Goal: Submit feedback/report problem

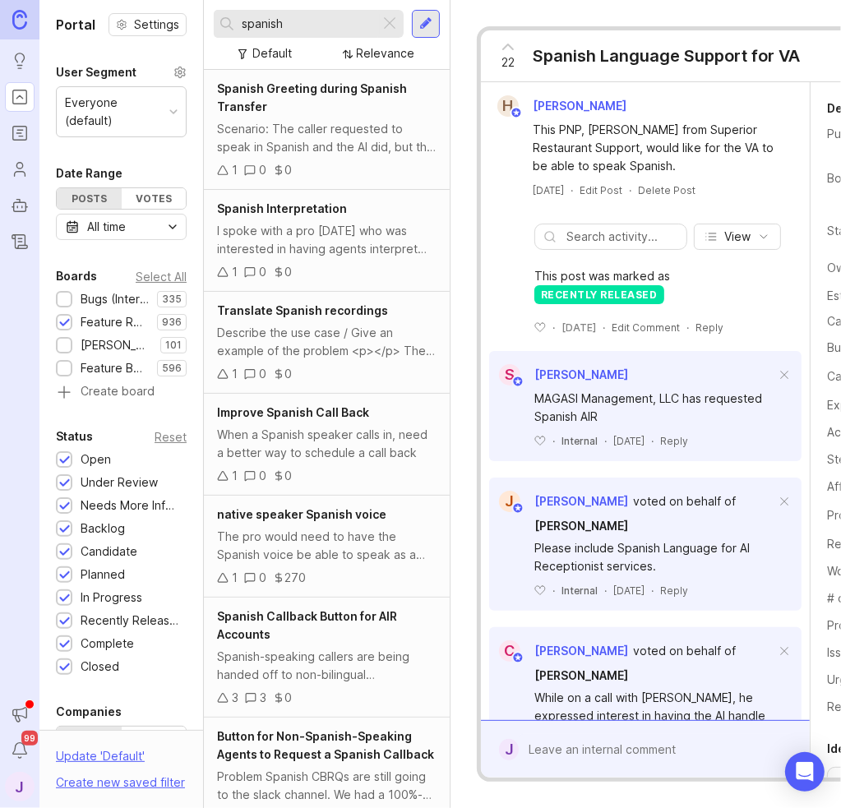
click at [387, 24] on div at bounding box center [390, 23] width 20 height 21
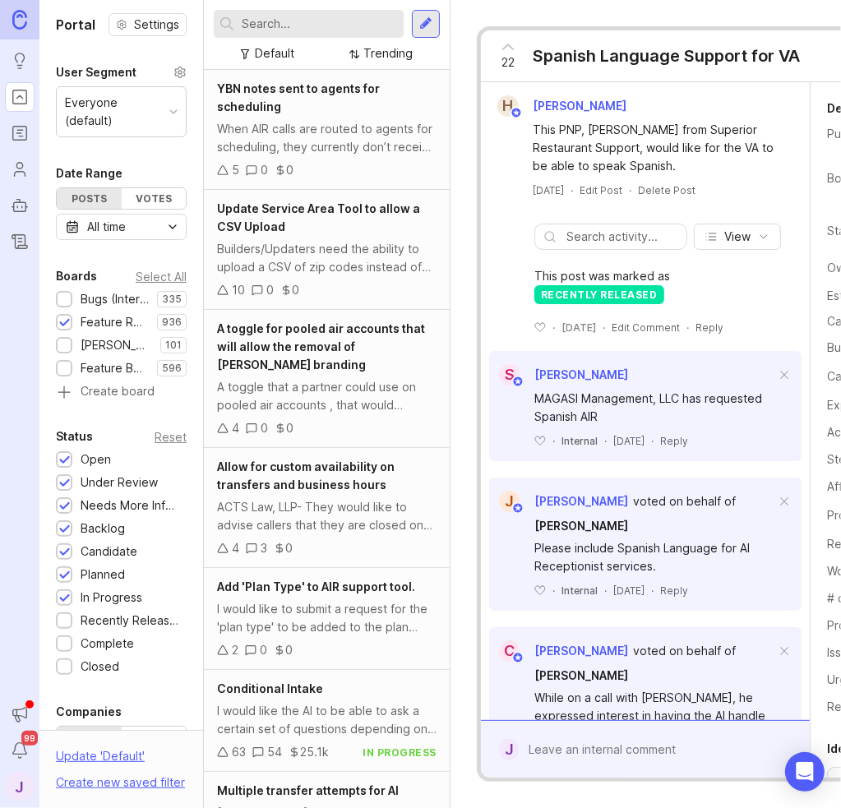
click at [338, 27] on input "text" at bounding box center [319, 24] width 155 height 18
type input "a"
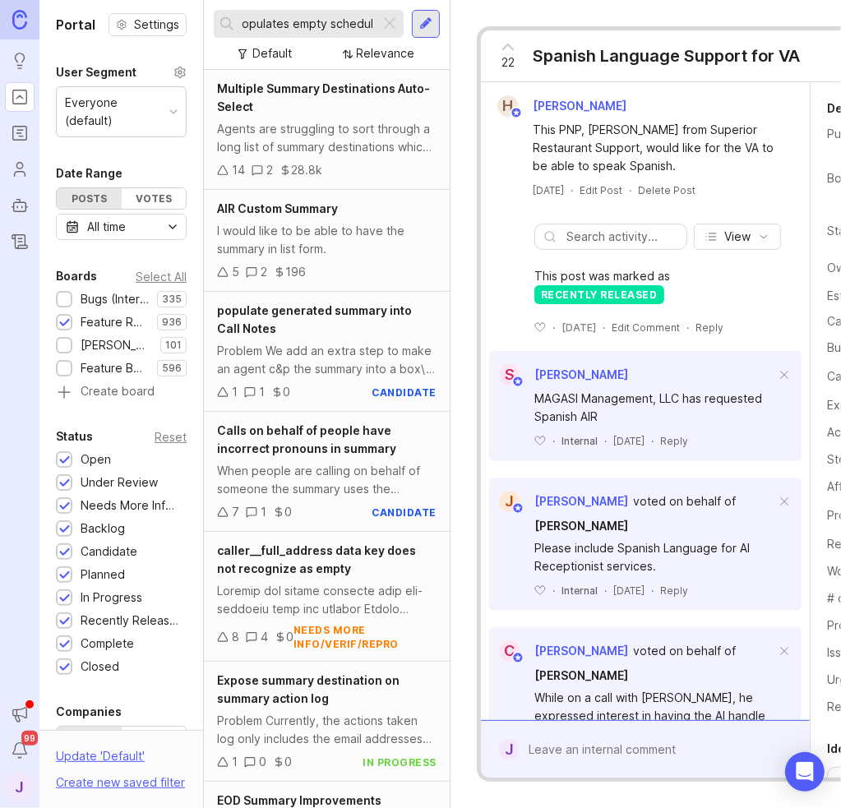
scroll to position [0, 75]
type input "s"
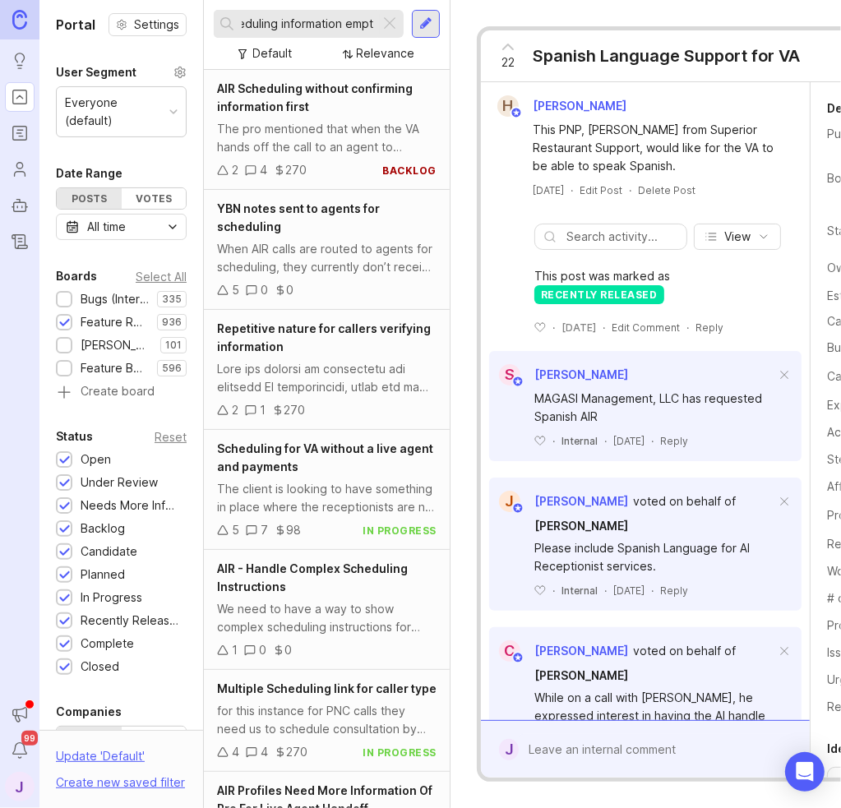
scroll to position [0, 30]
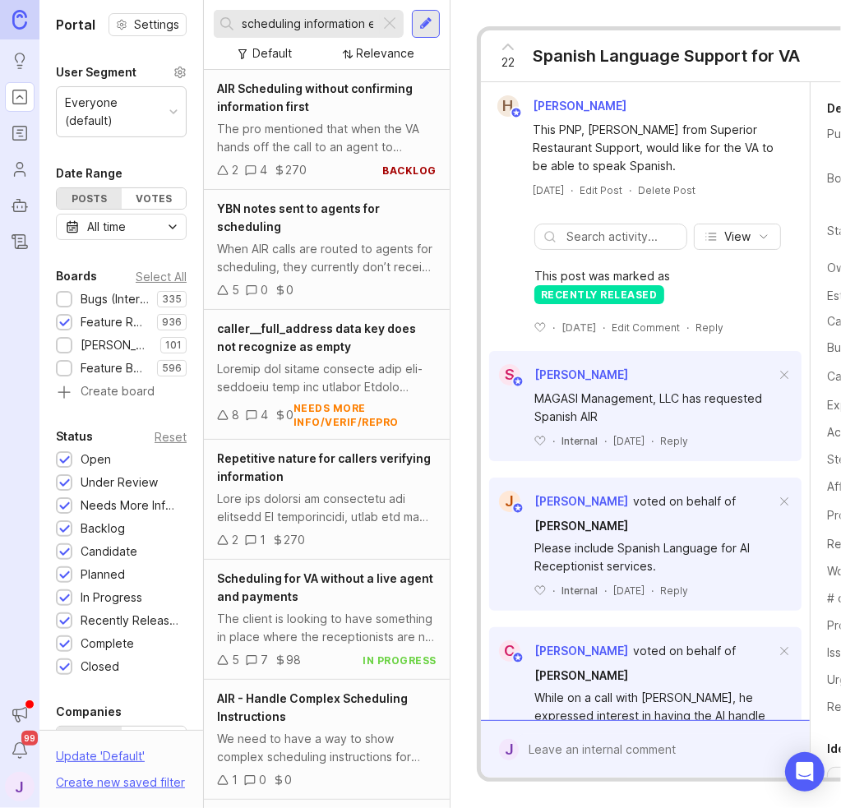
click at [351, 276] on div "YBN notes sent to agents for scheduling When AIR calls are routed to agents for…" at bounding box center [327, 250] width 246 height 120
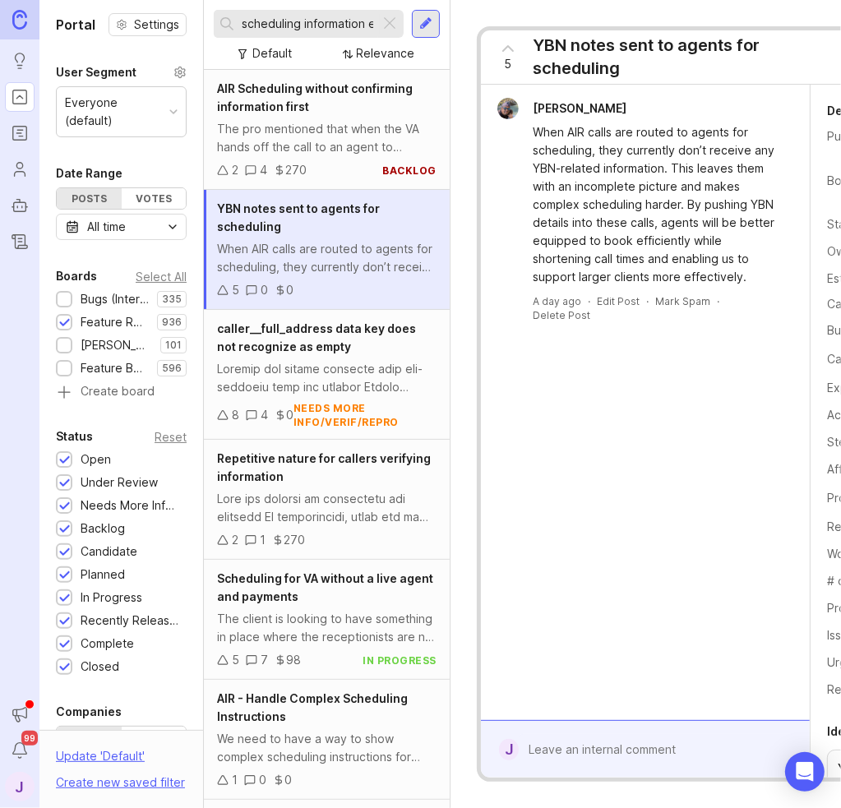
click at [349, 365] on div at bounding box center [327, 378] width 220 height 36
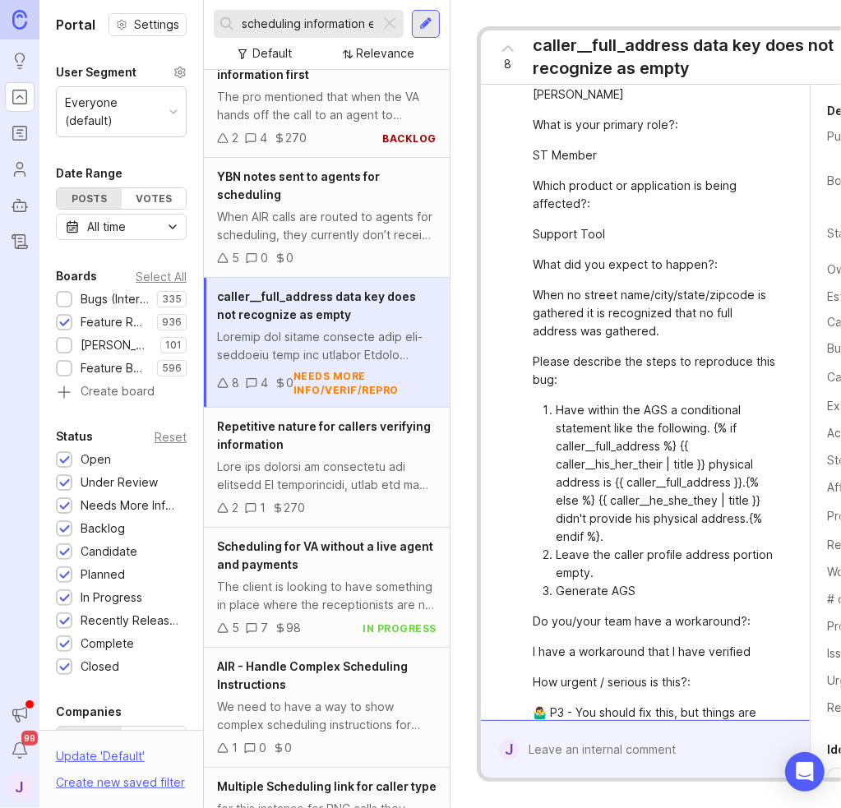
scroll to position [164, 0]
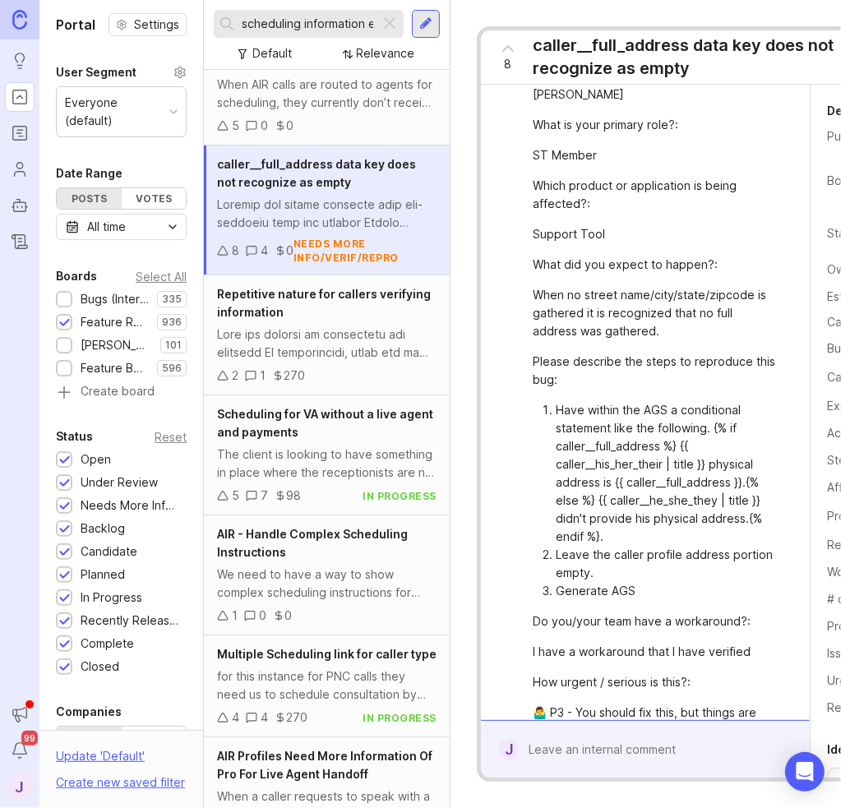
click at [66, 299] on div at bounding box center [64, 300] width 11 height 12
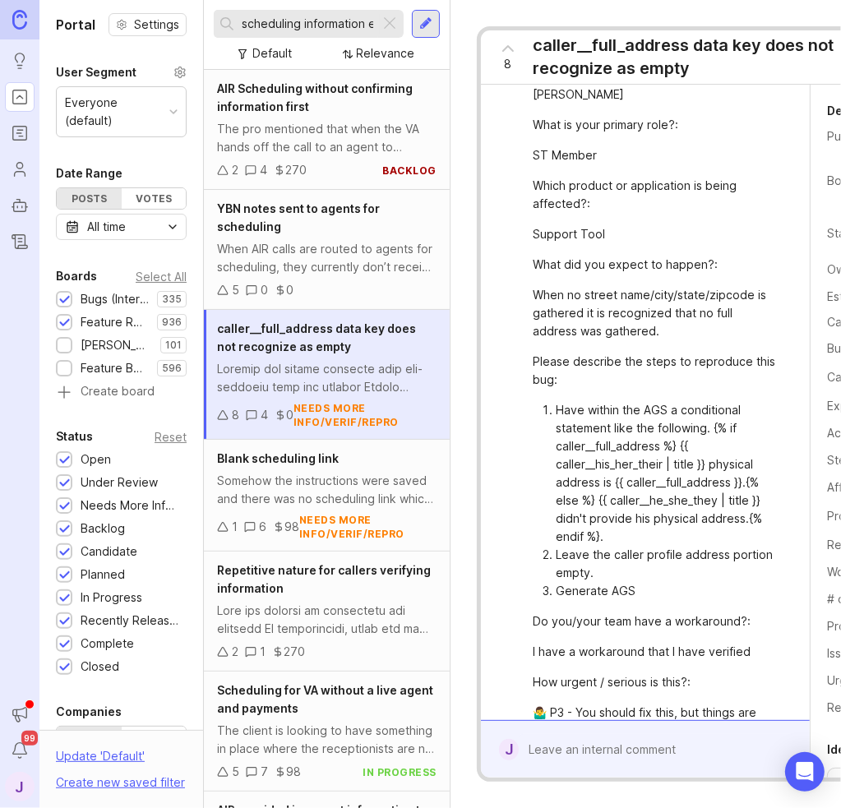
click at [68, 314] on div at bounding box center [64, 322] width 16 height 16
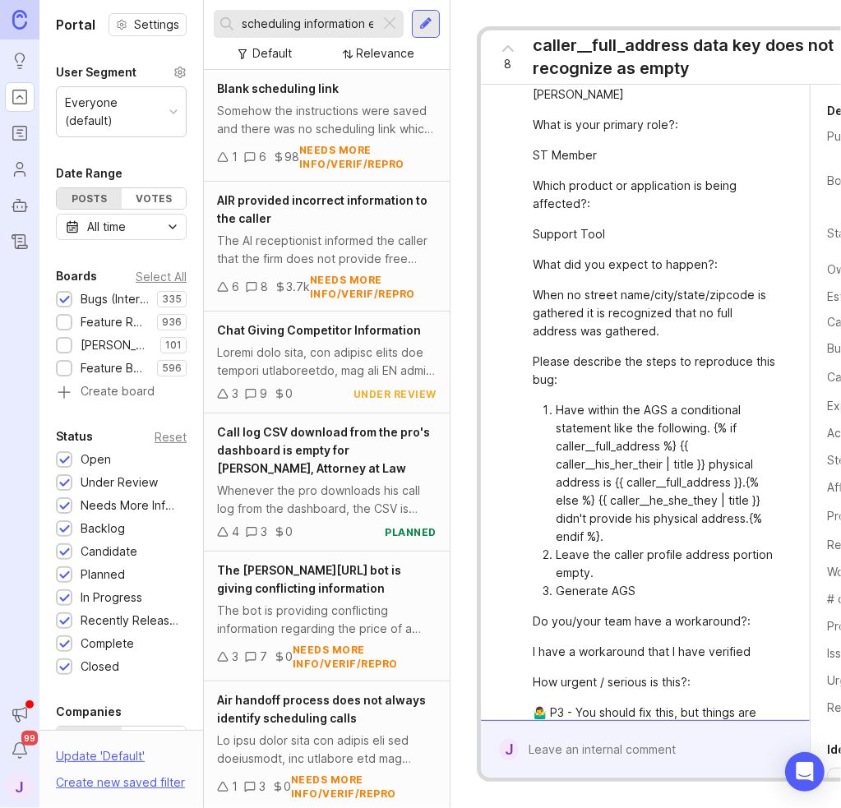
click at [359, 110] on div "Somehow the instructions were saved and there was no scheduling link which caus…" at bounding box center [327, 120] width 220 height 36
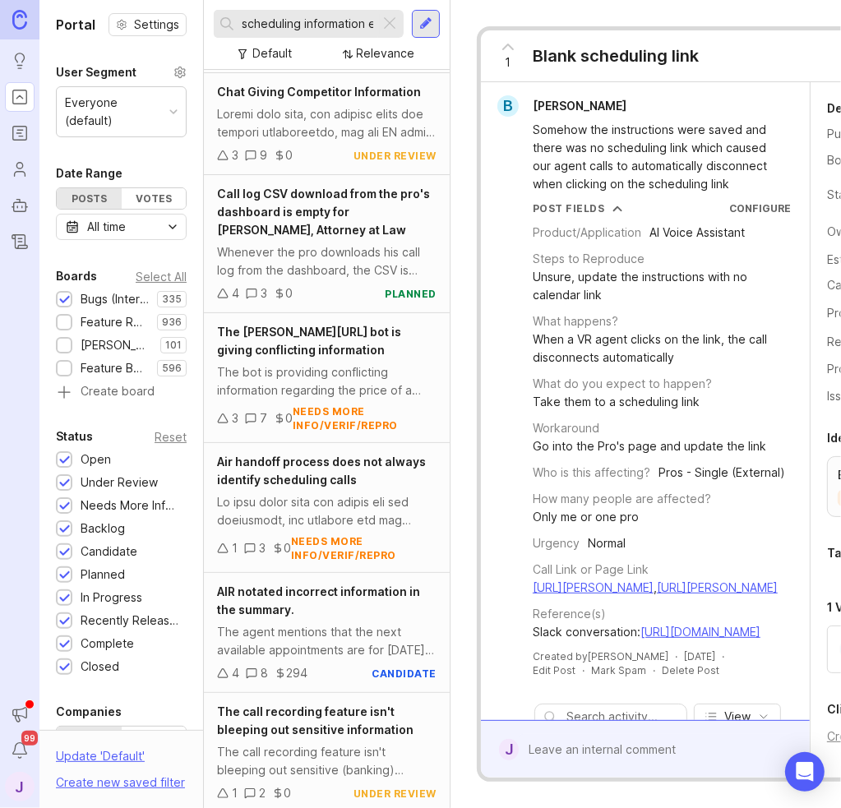
scroll to position [247, 0]
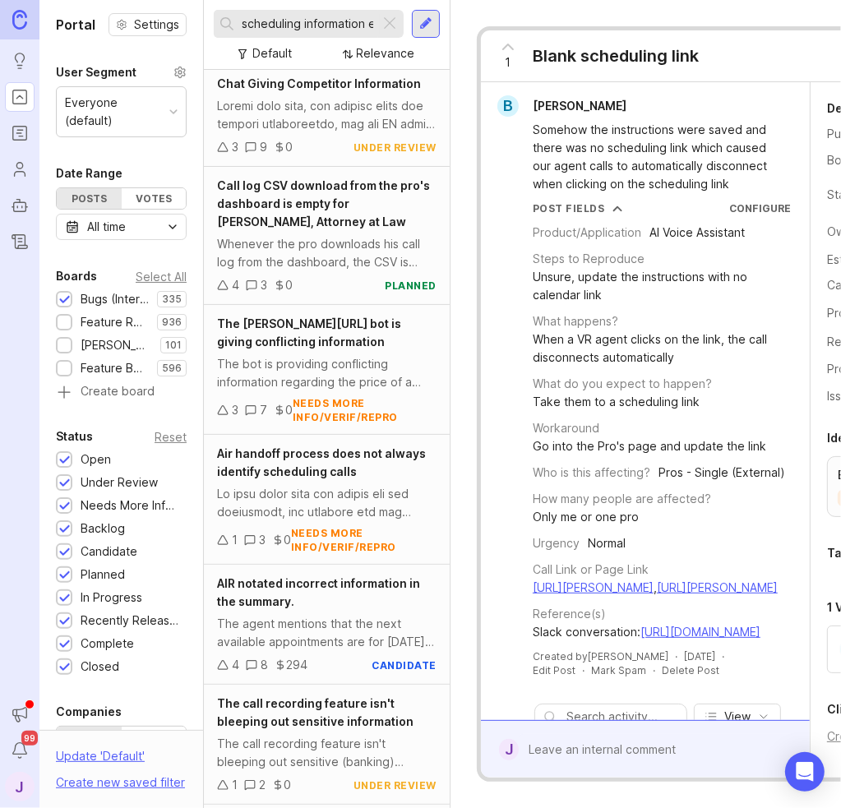
click at [353, 386] on div "The bot is providing conflicting information regarding the price of a transfer …" at bounding box center [327, 373] width 220 height 36
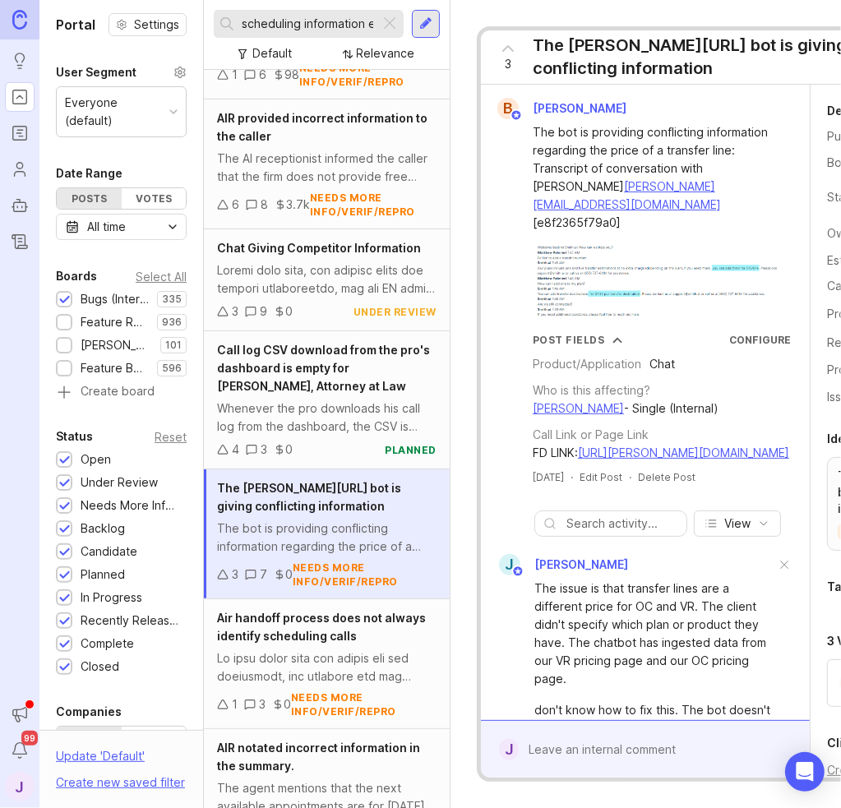
scroll to position [0, 30]
drag, startPoint x: 363, startPoint y: 25, endPoint x: 434, endPoint y: 2, distance: 75.4
click at [434, 2] on div "scheduling information empty Default Relevance" at bounding box center [327, 35] width 246 height 70
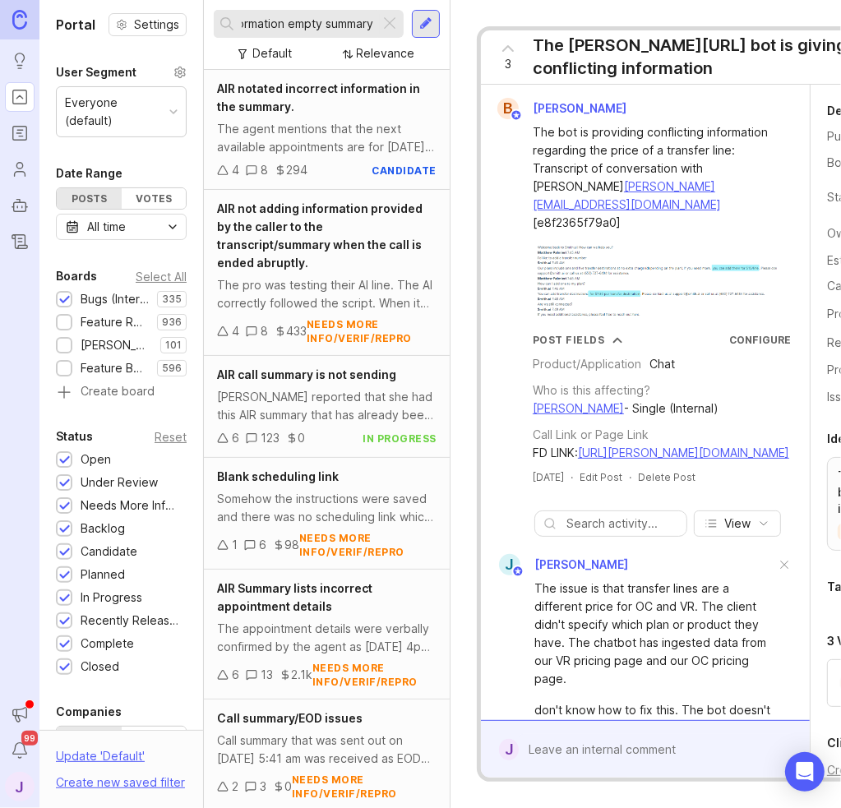
type input "scheduling information empty summary"
click at [350, 120] on div "The agent mentions that the next available appointments are for [DATE], or [DAT…" at bounding box center [327, 138] width 220 height 36
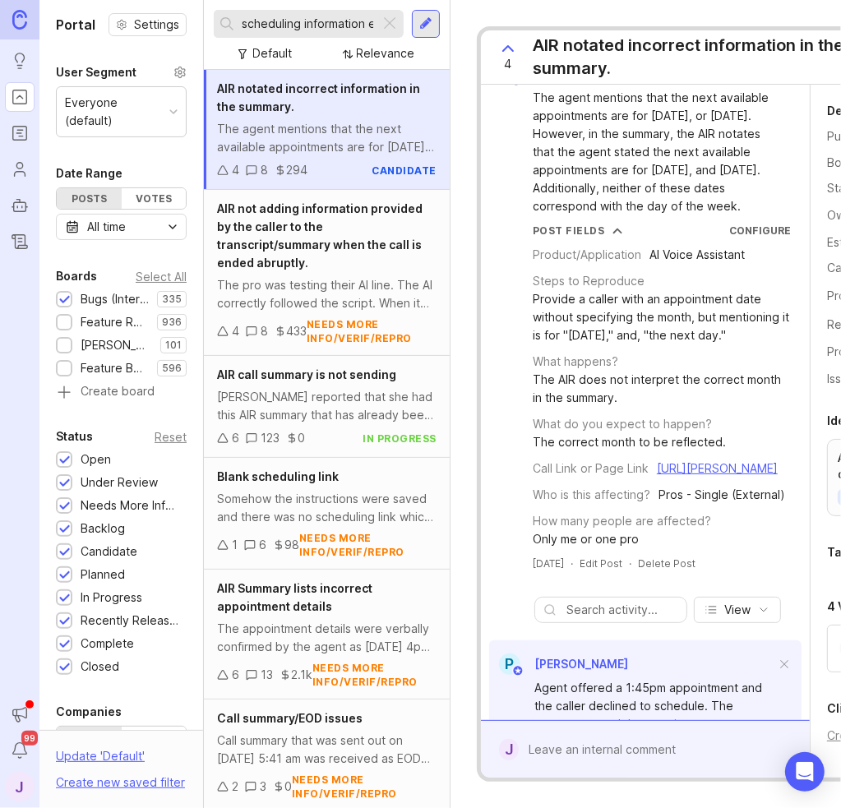
scroll to position [82, 0]
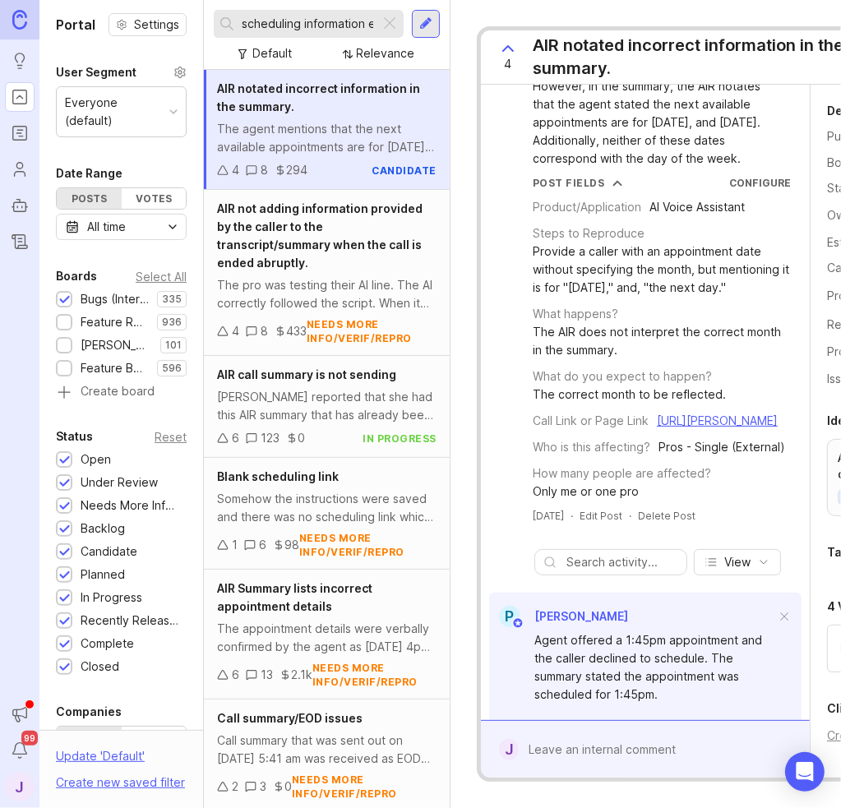
click at [293, 240] on span "AIR not adding information provided by the caller to the transcript/summary whe…" at bounding box center [320, 236] width 206 height 68
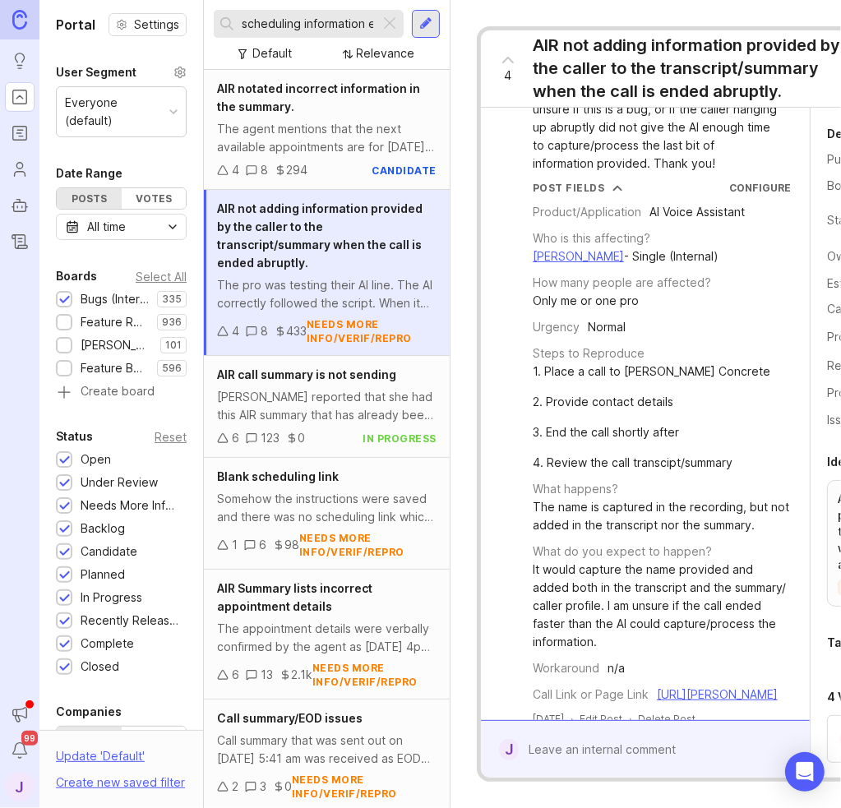
scroll to position [164, 0]
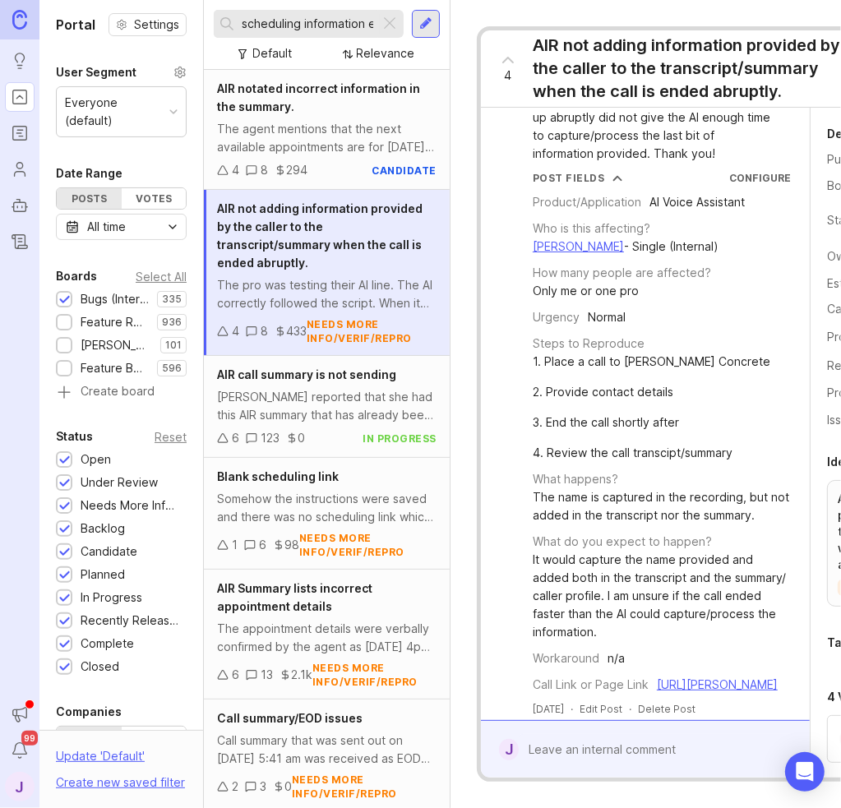
click at [299, 408] on div "[PERSON_NAME] reported that she had this AIR summary that has already been sent…" at bounding box center [327, 406] width 220 height 36
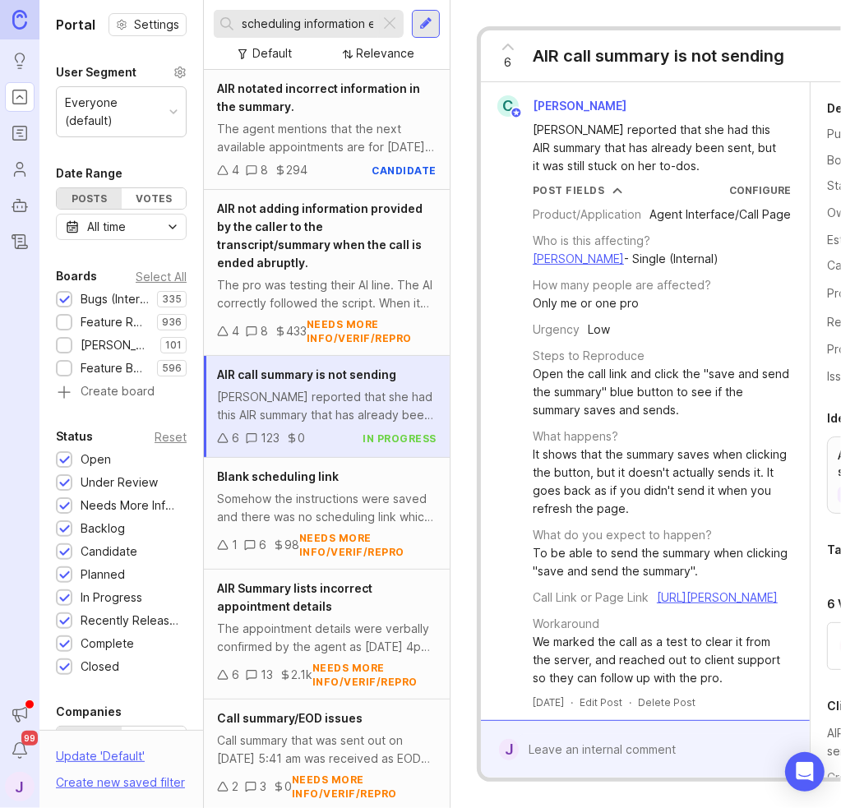
click at [347, 508] on div "Somehow the instructions were saved and there was no scheduling link which caus…" at bounding box center [327, 508] width 220 height 36
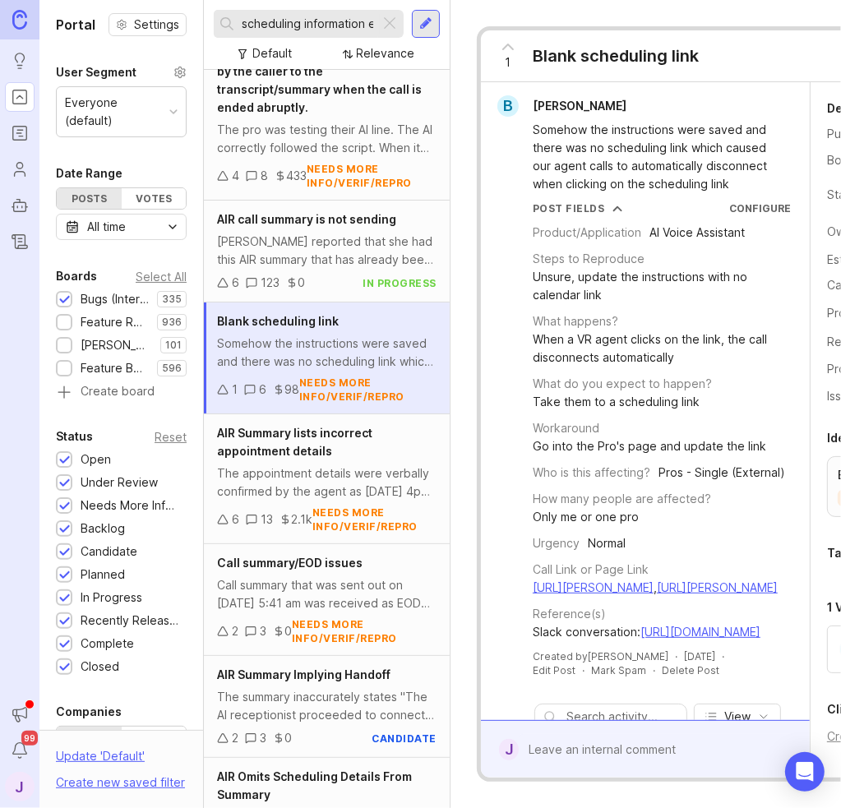
scroll to position [164, 0]
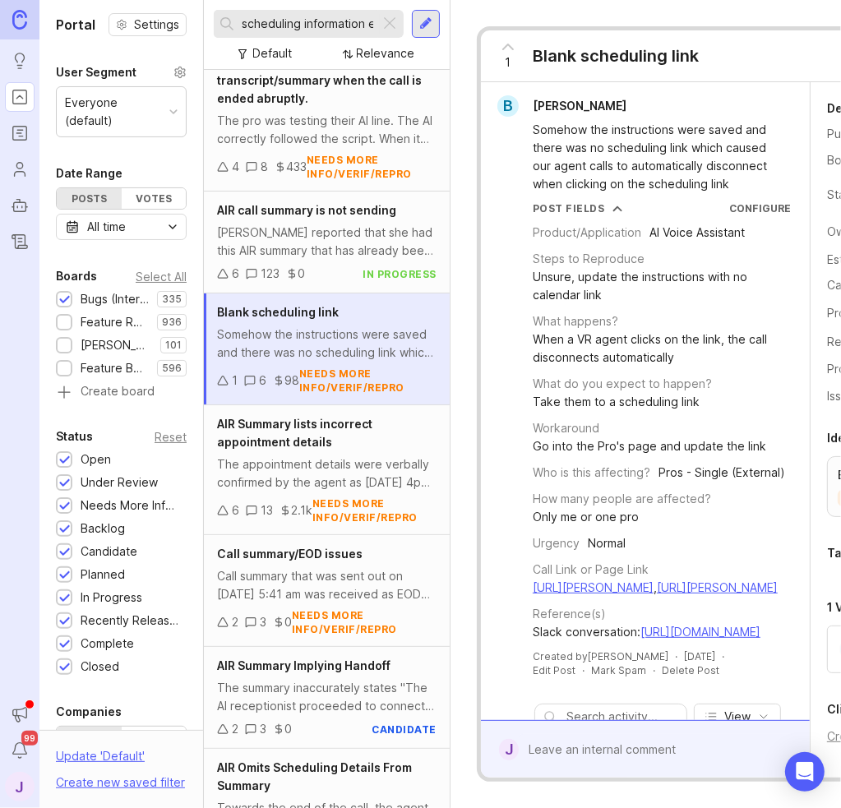
click at [386, 452] on div "AIR Summary lists incorrect appointment details The appointment details were ve…" at bounding box center [327, 470] width 246 height 130
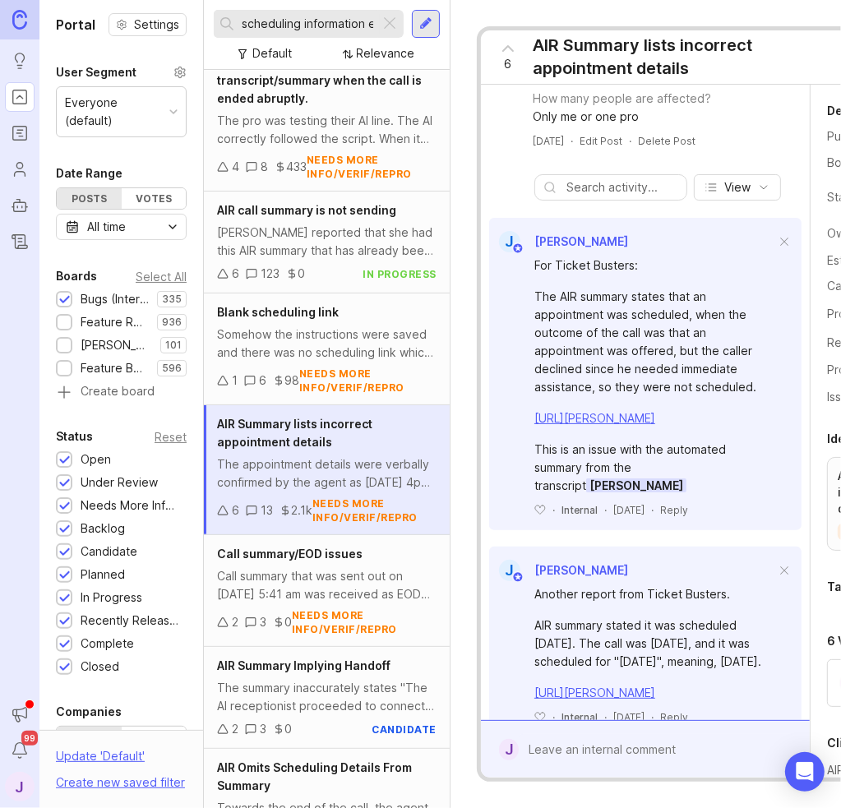
scroll to position [493, 0]
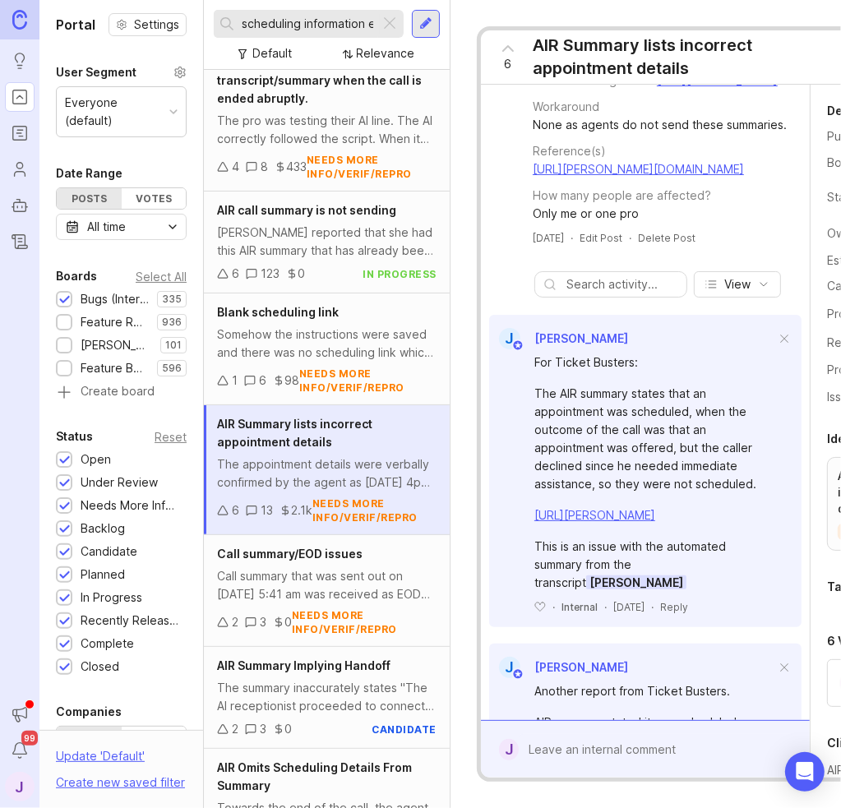
drag, startPoint x: 398, startPoint y: 18, endPoint x: 378, endPoint y: 25, distance: 21.9
click at [397, 18] on div at bounding box center [390, 23] width 20 height 21
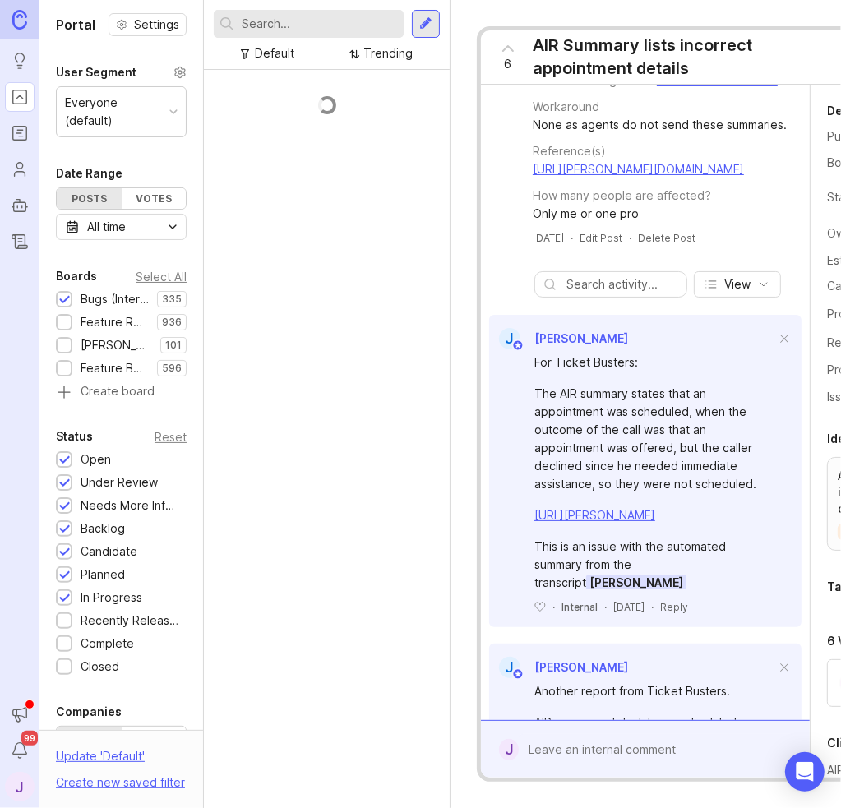
click at [357, 29] on input "text" at bounding box center [319, 24] width 155 height 18
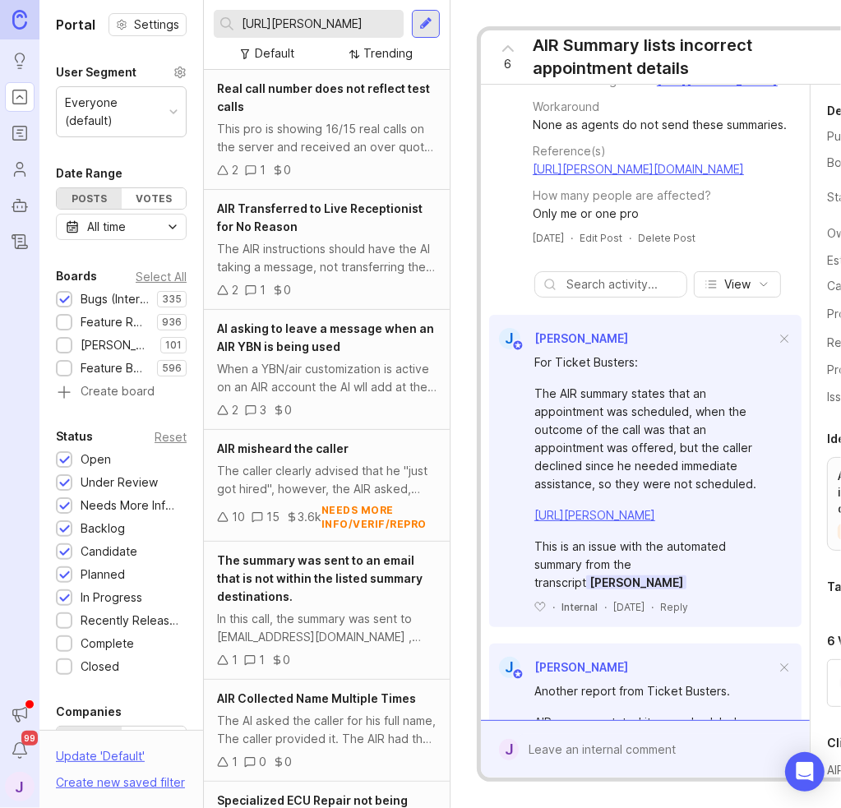
scroll to position [0, 263]
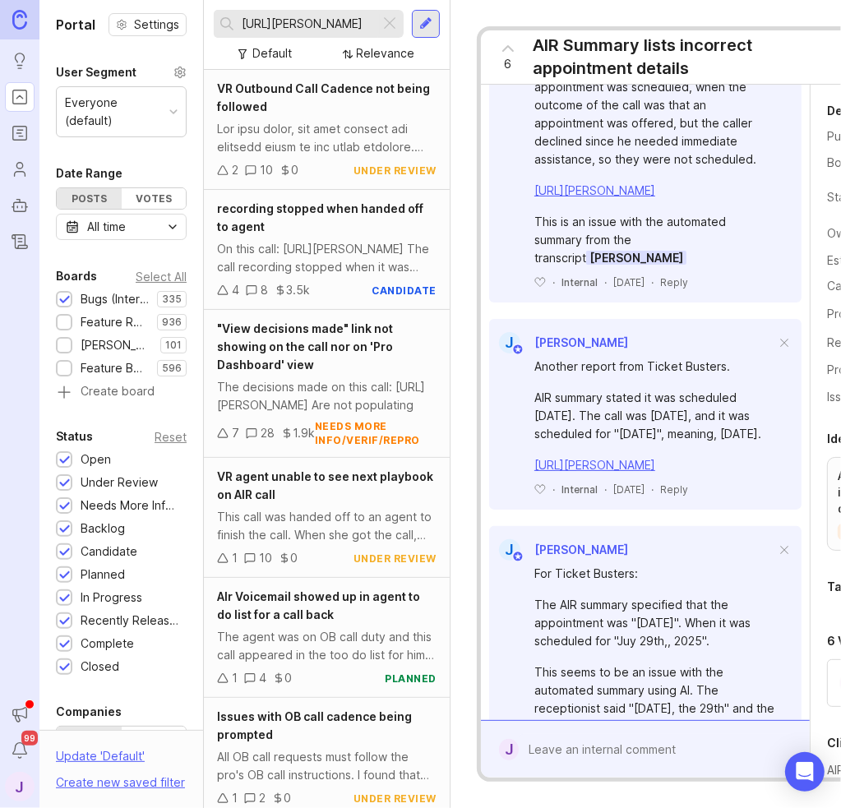
scroll to position [822, 0]
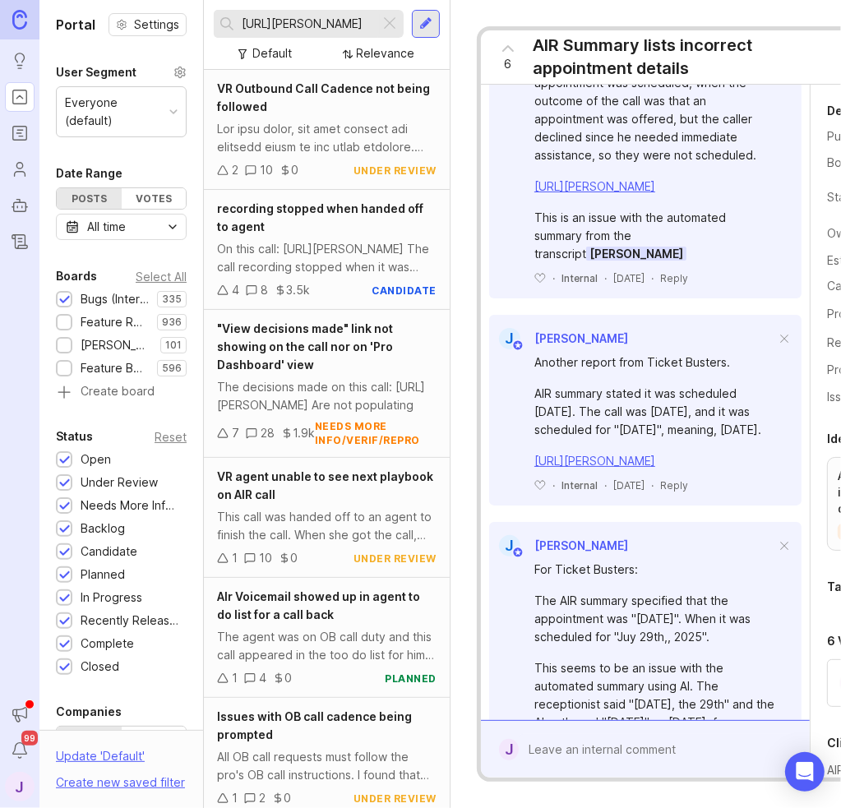
type input "[URL][PERSON_NAME]"
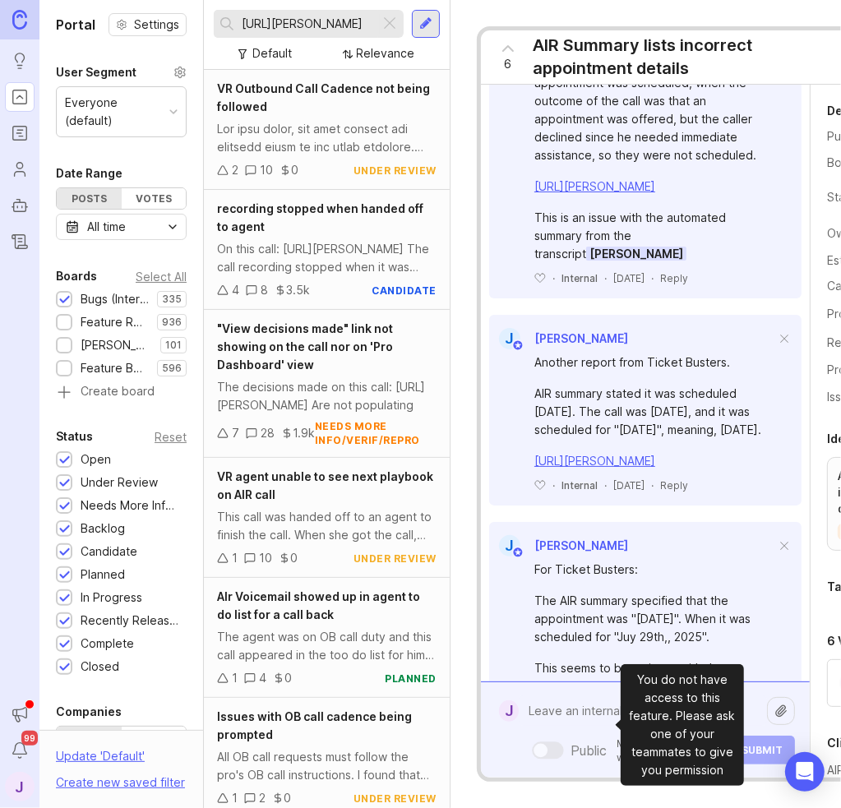
scroll to position [0, 0]
click at [582, 724] on div "Public Mentioned admins will be notified. Submit" at bounding box center [657, 730] width 276 height 69
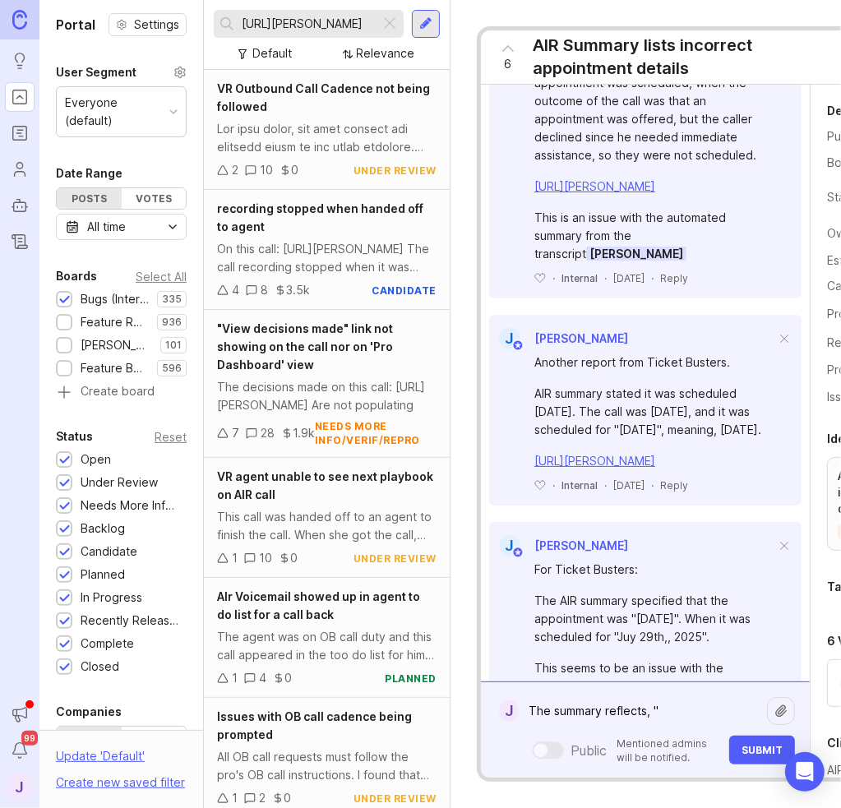
click at [682, 696] on textarea "The summary reflects, "" at bounding box center [643, 711] width 248 height 30
click at [679, 696] on textarea "The summary reflects, "" at bounding box center [643, 711] width 248 height 30
paste textarea "[PERSON_NAME] [PERSON_NAME] is scheduled for an appointment on [scheduled_date]…"
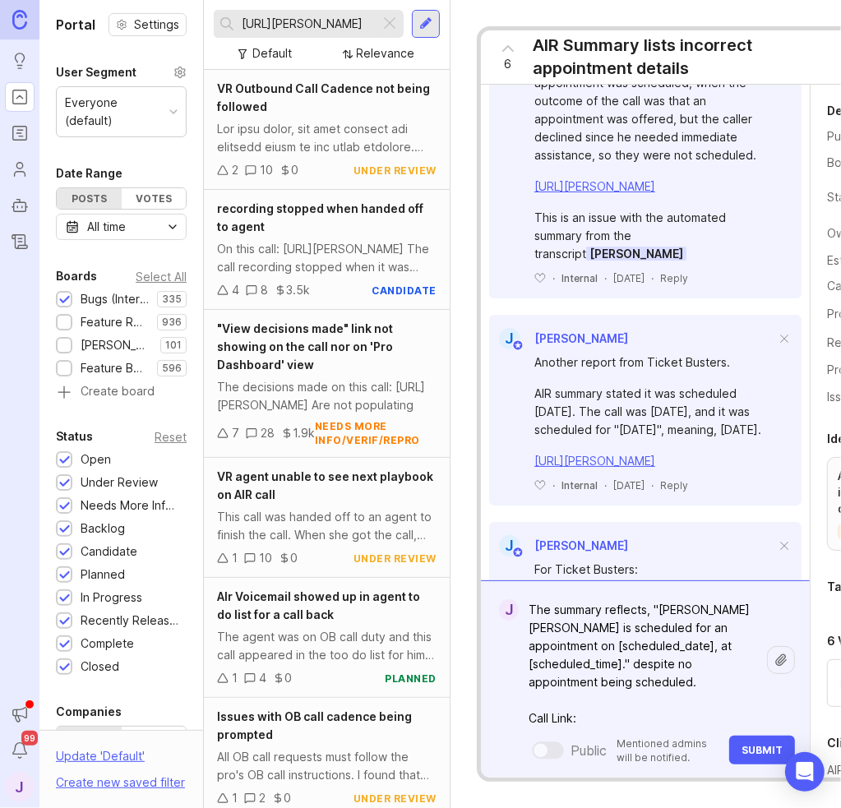
paste textarea "[URL][PERSON_NAME]"
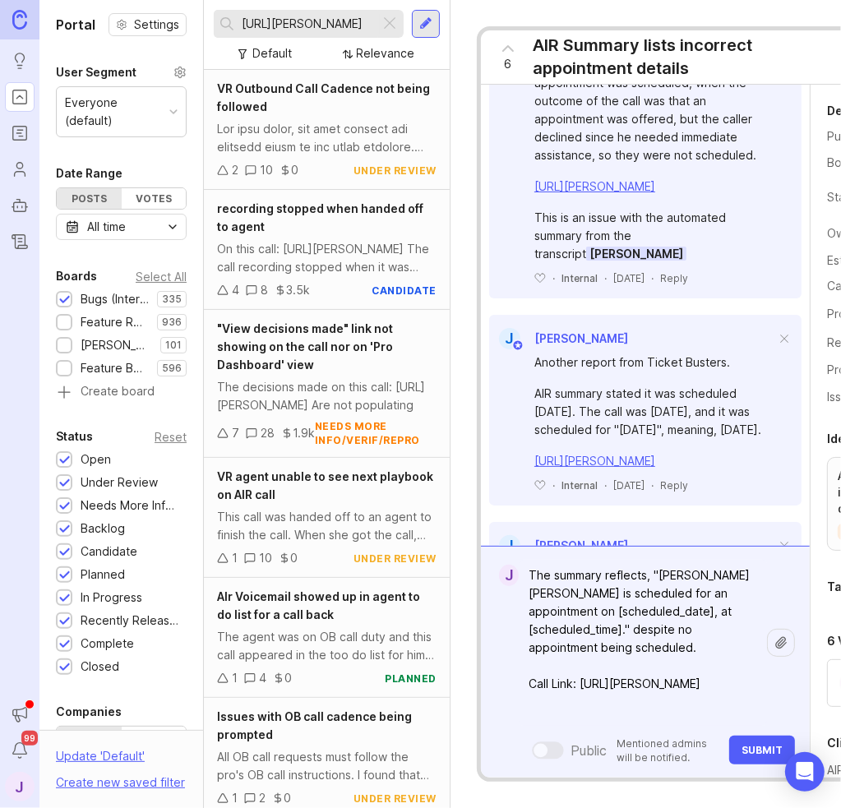
type textarea "The summary reflects, "[PERSON_NAME] [PERSON_NAME] is scheduled for an appointm…"
click at [755, 736] on button "Submit" at bounding box center [763, 750] width 66 height 29
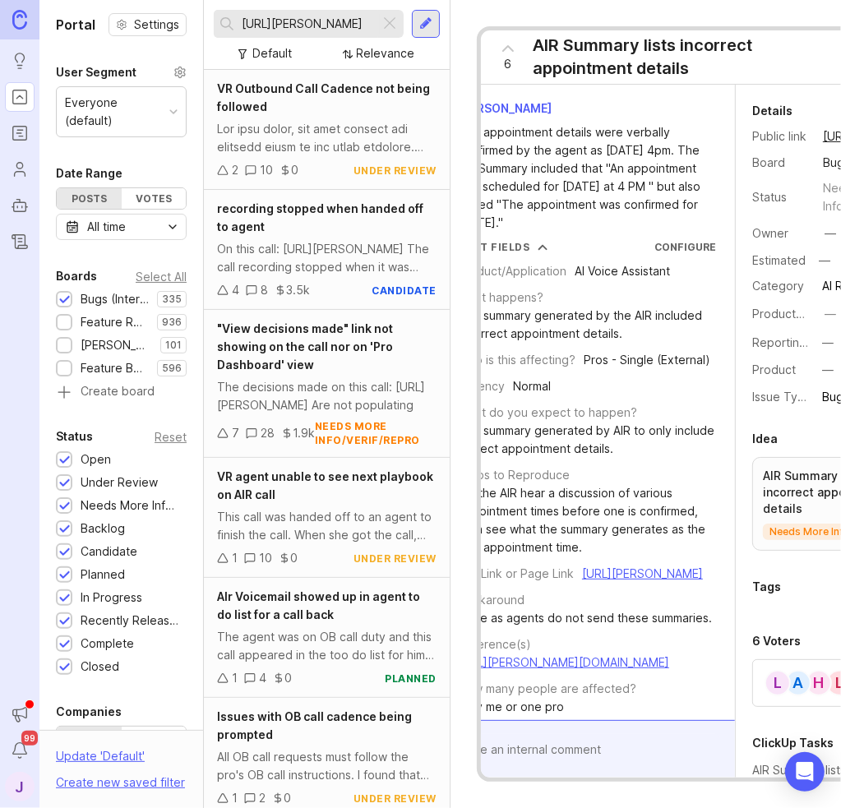
scroll to position [0, 114]
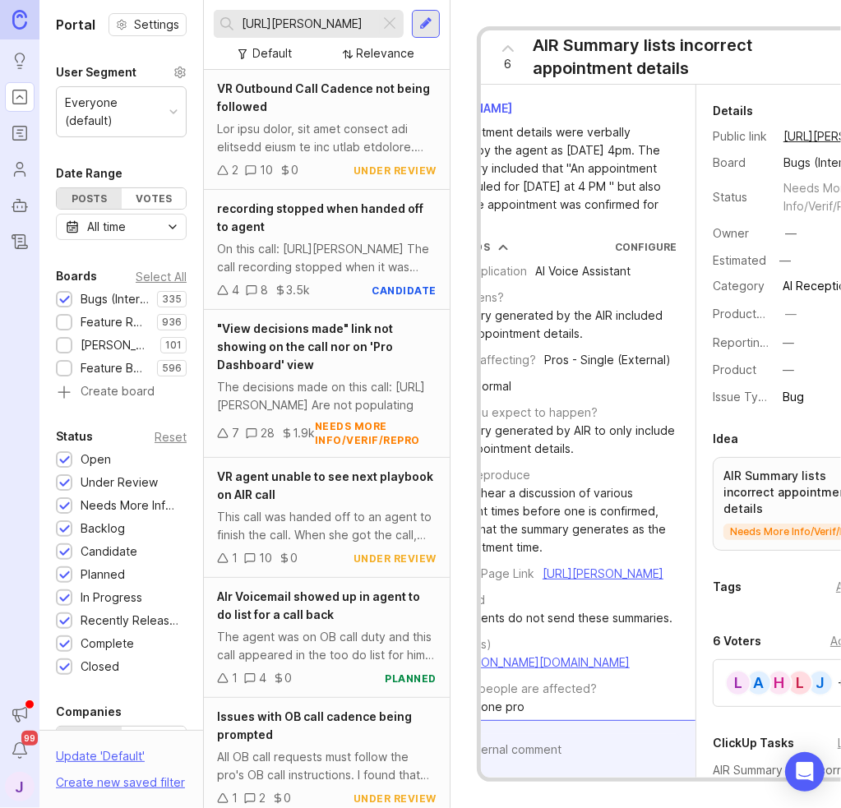
drag, startPoint x: 628, startPoint y: 455, endPoint x: 750, endPoint y: 466, distance: 123.0
